Goal: Navigation & Orientation: Find specific page/section

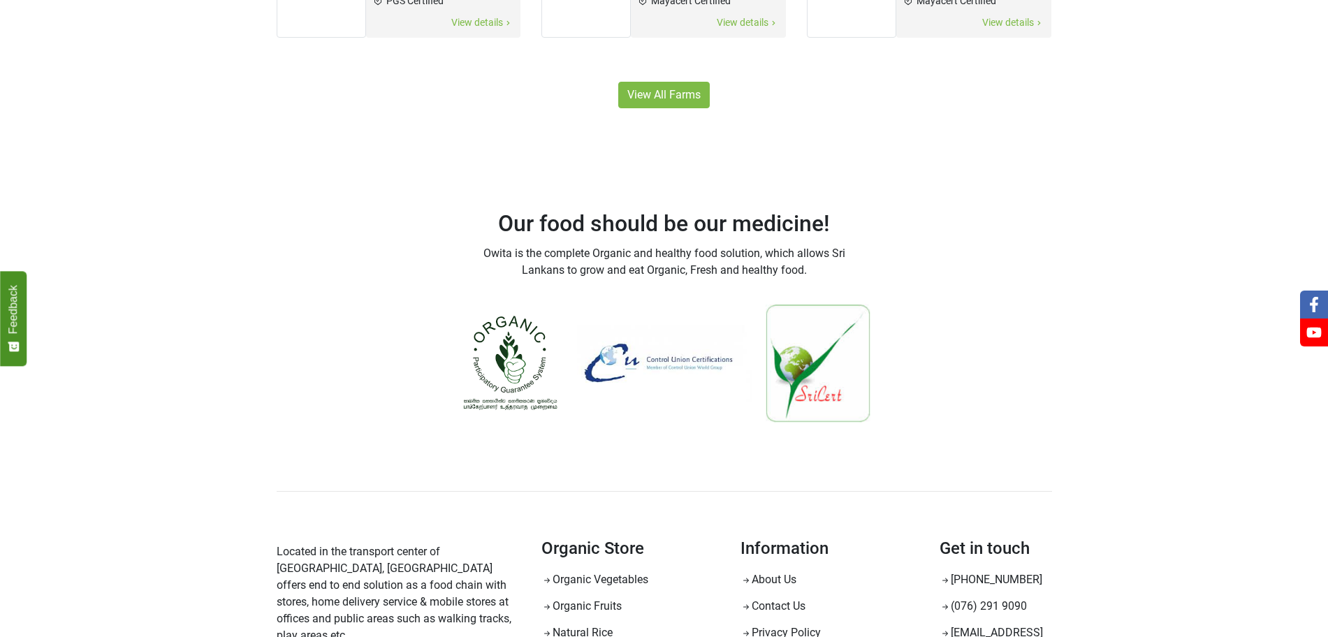
scroll to position [953, 0]
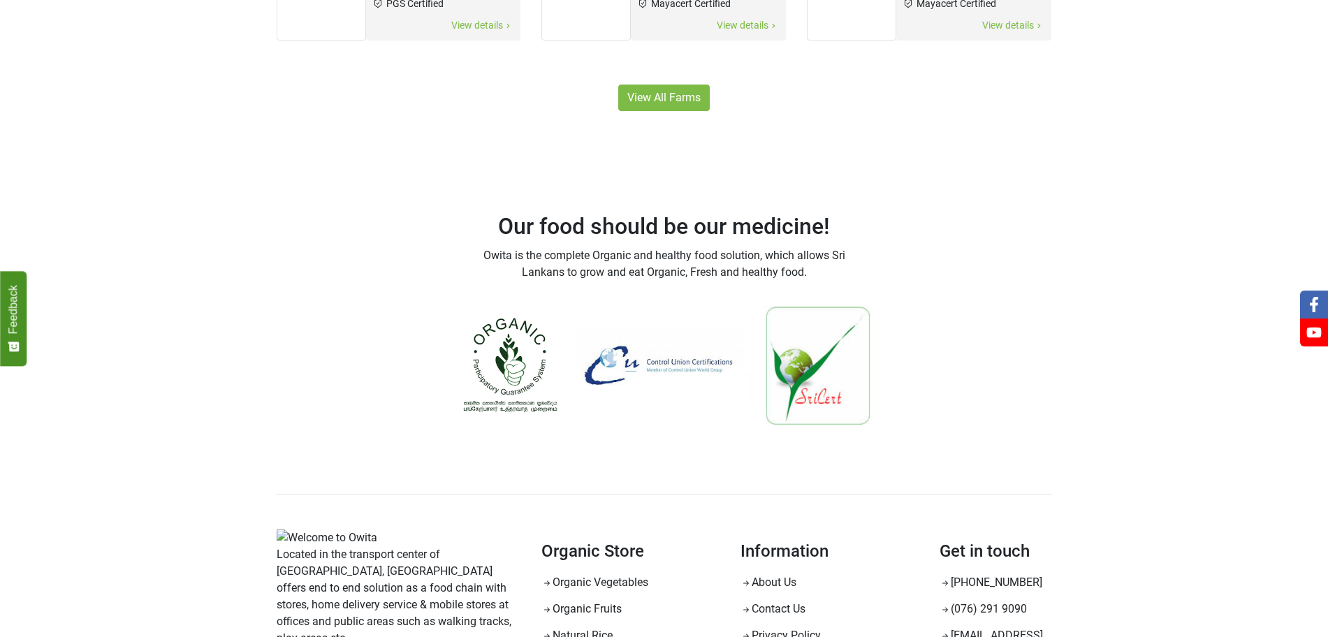
drag, startPoint x: 0, startPoint y: 0, endPoint x: 920, endPoint y: 136, distance: 929.9
click at [920, 145] on div "Our food should be our medicine! Owita is the complete Organic and healthy food…" at bounding box center [664, 302] width 796 height 314
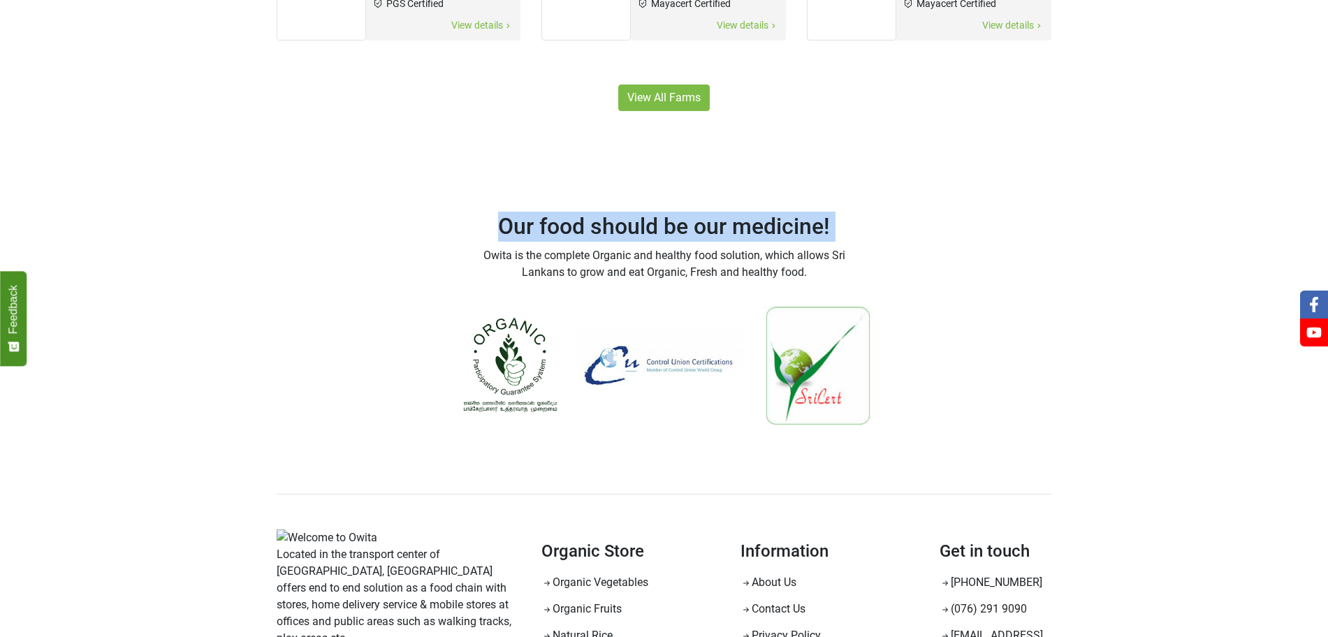
drag, startPoint x: 920, startPoint y: 136, endPoint x: 914, endPoint y: 149, distance: 15.0
click at [914, 149] on div "Our food should be our medicine! Owita is the complete Organic and healthy food…" at bounding box center [664, 302] width 796 height 314
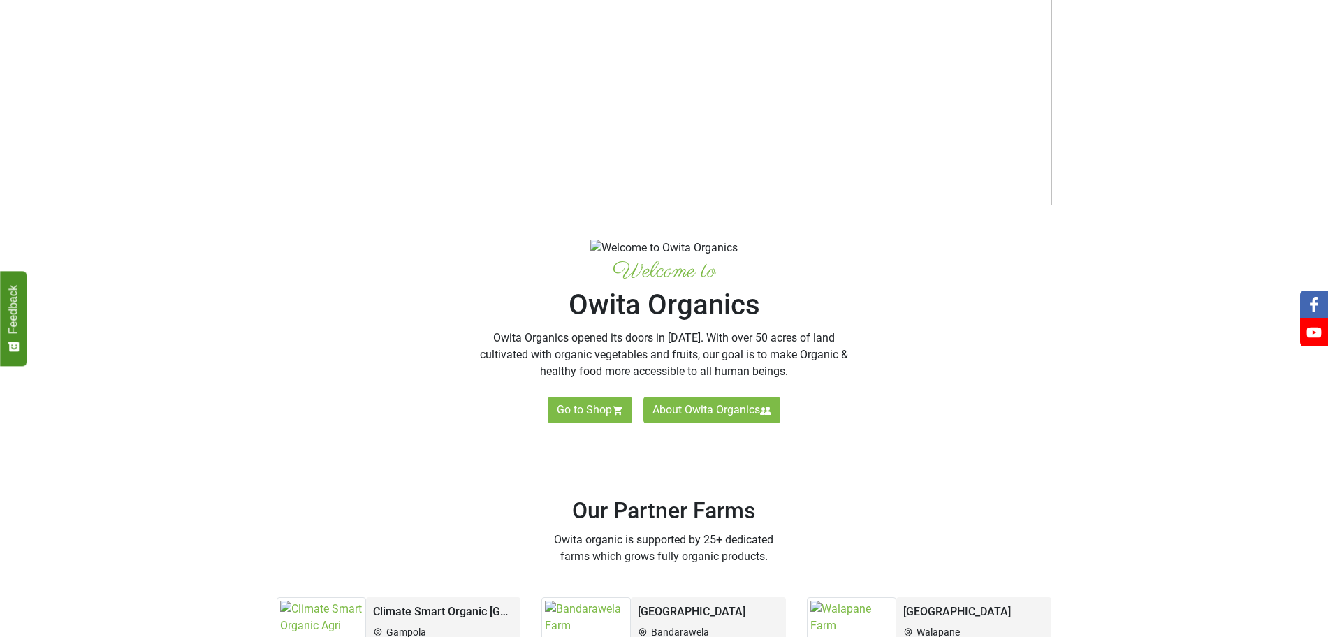
scroll to position [185, 0]
click at [722, 425] on link "About Owita Organics" at bounding box center [711, 411] width 137 height 27
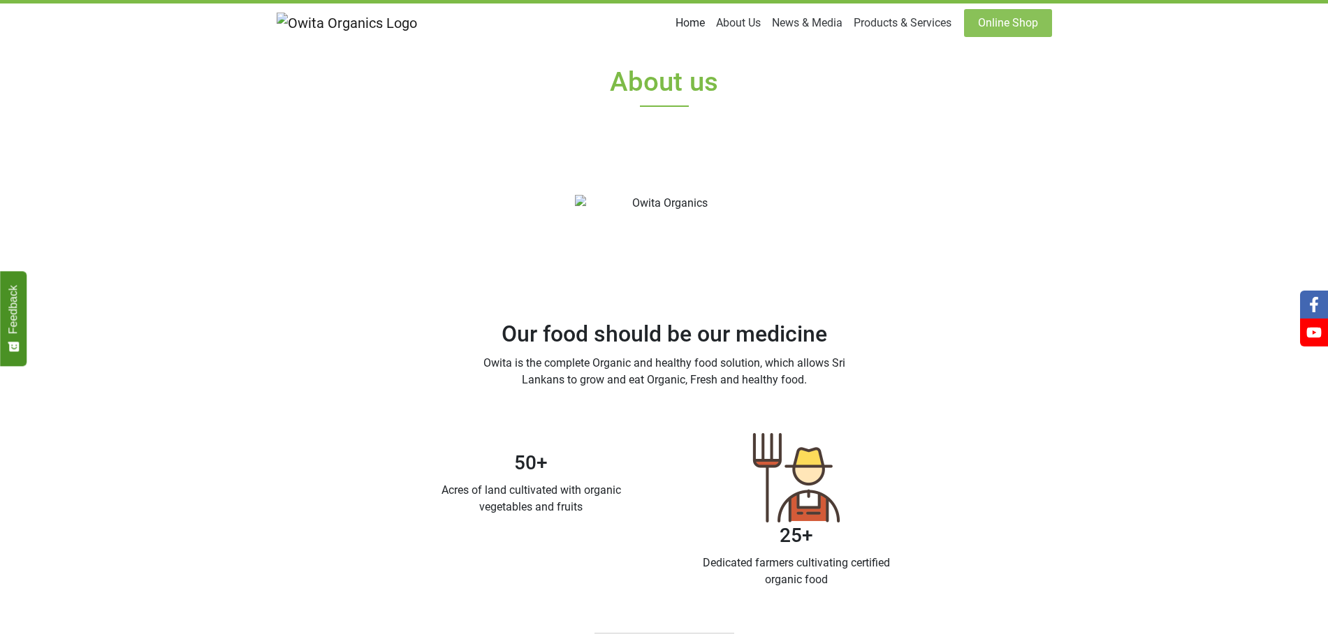
click at [710, 29] on link "Home" at bounding box center [690, 23] width 41 height 28
